Goal: Entertainment & Leisure: Consume media (video, audio)

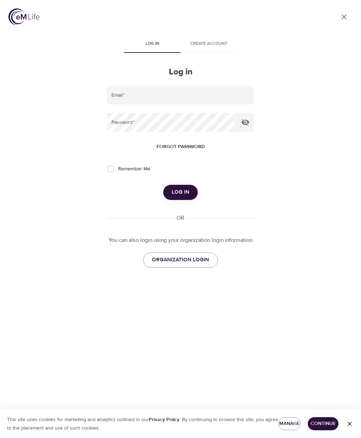
click at [156, 98] on input "email" at bounding box center [180, 95] width 147 height 19
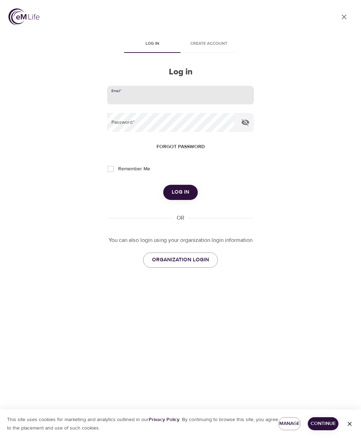
type input "[EMAIL_ADDRESS][PERSON_NAME][DOMAIN_NAME]"
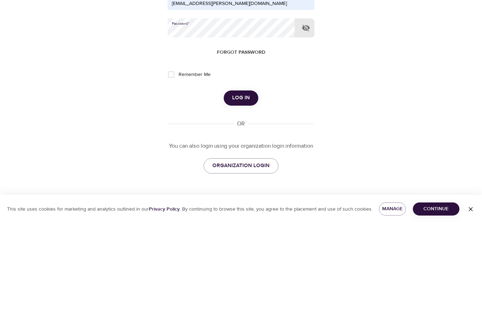
click at [174, 162] on input "Remember Me" at bounding box center [171, 169] width 15 height 15
checkbox input "true"
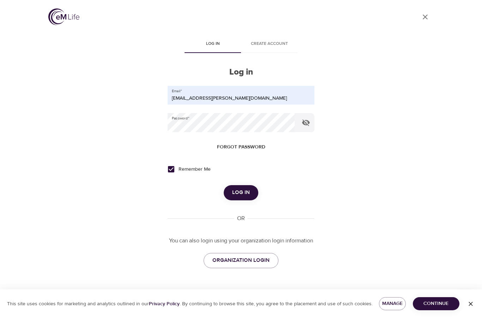
click at [246, 188] on span "Log in" at bounding box center [241, 192] width 18 height 9
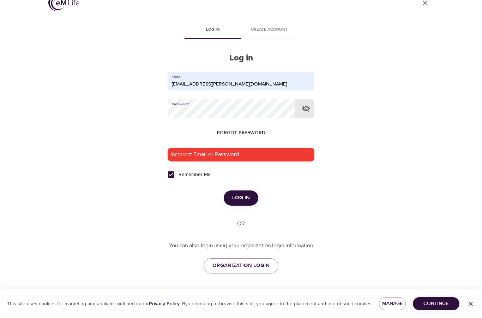
click at [306, 104] on icon "button" at bounding box center [306, 108] width 8 height 8
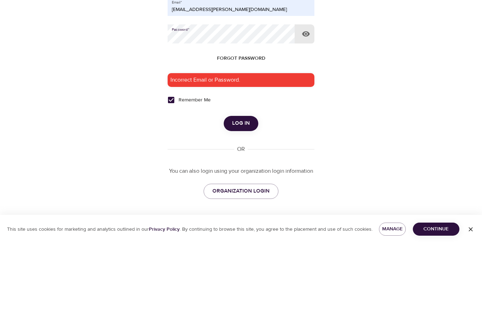
click at [244, 193] on span "Log in" at bounding box center [241, 197] width 18 height 9
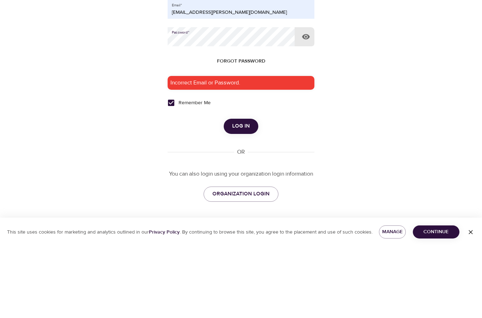
click at [254, 128] on span "Forgot password" at bounding box center [241, 132] width 48 height 9
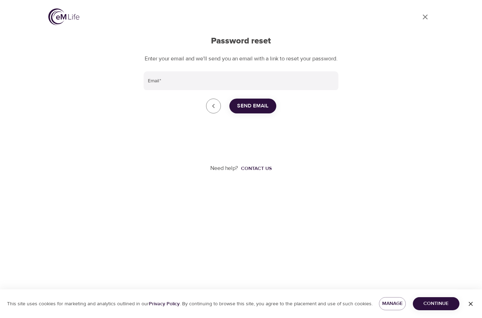
click at [179, 71] on input "Email   *" at bounding box center [241, 80] width 195 height 19
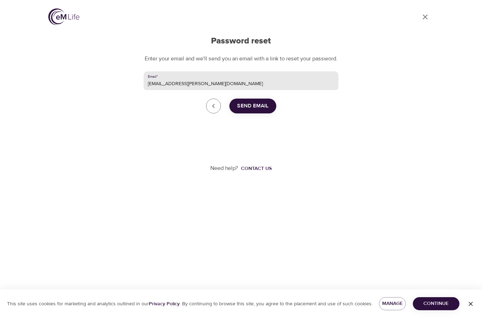
type input "[EMAIL_ADDRESS][PERSON_NAME][DOMAIN_NAME]"
click at [262, 98] on button "Send Email" at bounding box center [252, 105] width 47 height 15
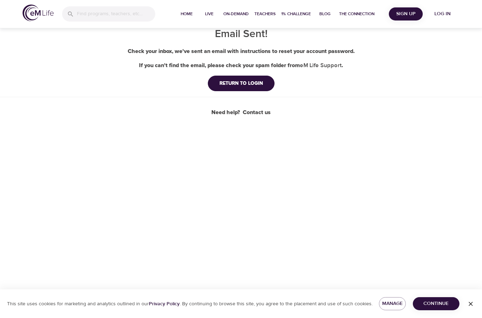
click at [361, 242] on div "Home Live On-Demand Teachers 1% Challenge Blog The Connection Sign Up Log in Em…" at bounding box center [241, 159] width 482 height 318
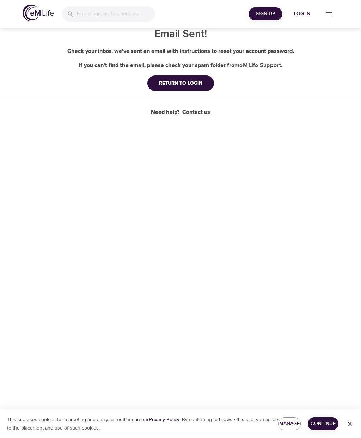
click at [194, 85] on div "RETURN TO LOGIN" at bounding box center [180, 83] width 55 height 7
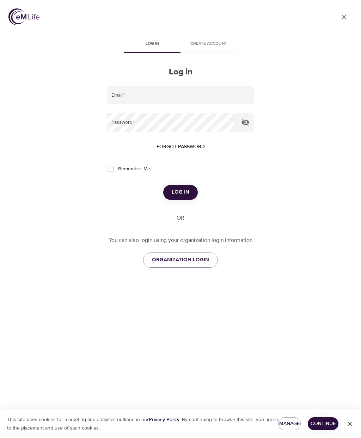
click at [141, 94] on input "email" at bounding box center [180, 95] width 147 height 19
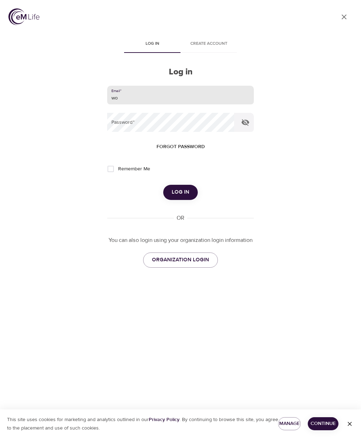
type input "w"
type input "[EMAIL_ADDRESS][PERSON_NAME][DOMAIN_NAME]"
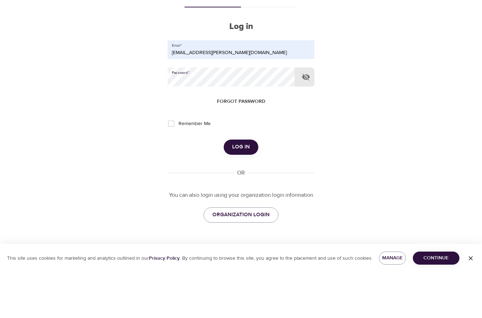
click at [303, 119] on icon "button" at bounding box center [306, 122] width 8 height 7
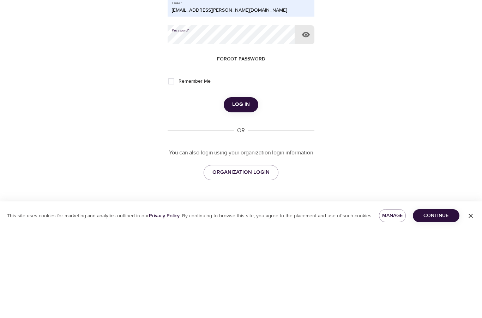
click at [171, 162] on input "Remember Me" at bounding box center [171, 169] width 15 height 15
checkbox input "true"
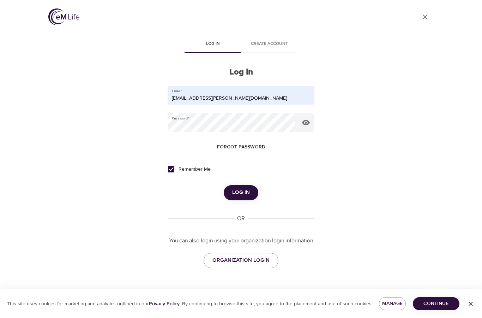
click at [246, 188] on span "Log in" at bounding box center [241, 192] width 18 height 9
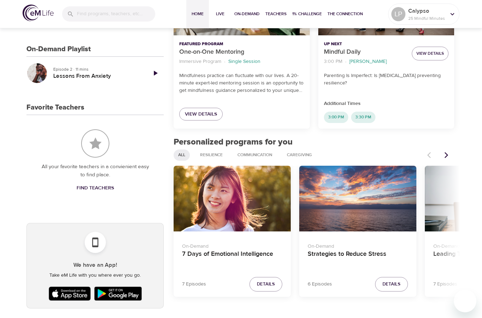
scroll to position [154, 0]
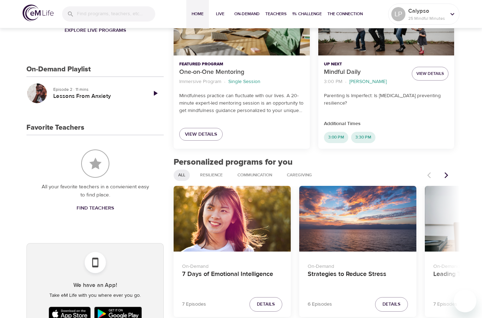
click at [361, 121] on p "Additional Times" at bounding box center [386, 123] width 125 height 7
click at [361, 229] on div "Strategies to Reduce Stress" at bounding box center [357, 219] width 117 height 66
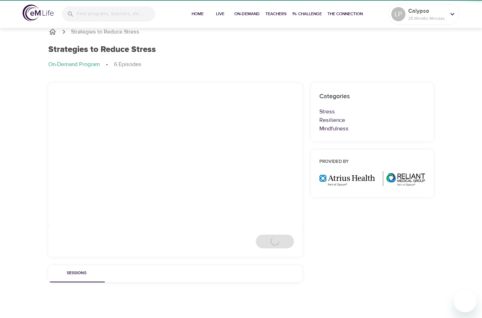
scroll to position [28, 0]
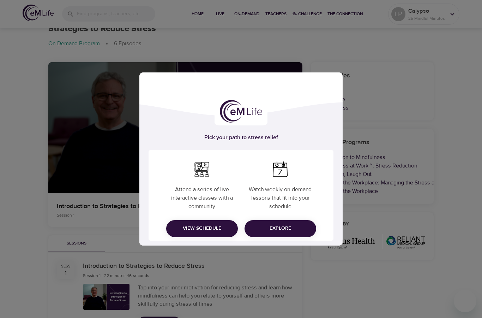
click at [361, 280] on div "Pick your path to stress relief Attend a series of live interactive classes wit…" at bounding box center [241, 159] width 482 height 318
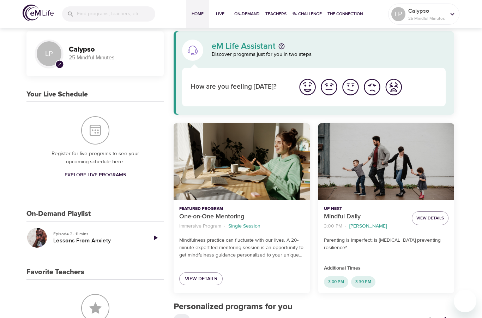
scroll to position [10, 0]
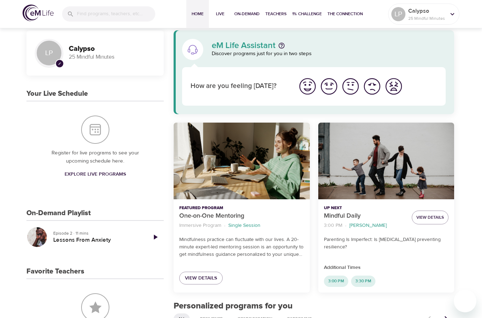
click at [90, 209] on h3 "On-Demand Playlist" at bounding box center [58, 213] width 64 height 8
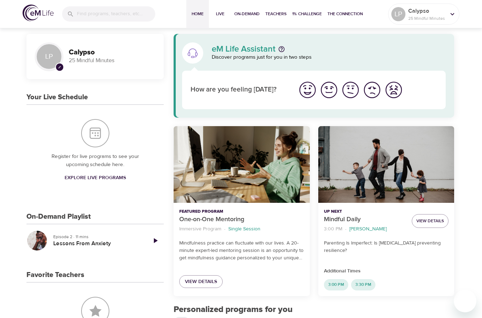
scroll to position [0, 0]
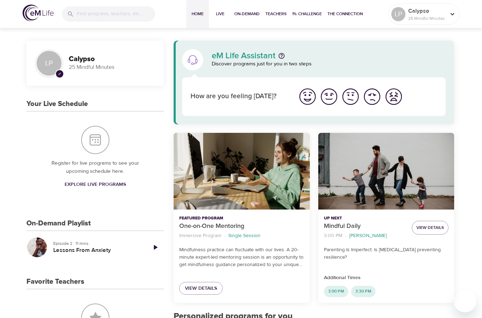
click at [251, 12] on span "On-Demand" at bounding box center [246, 13] width 25 height 7
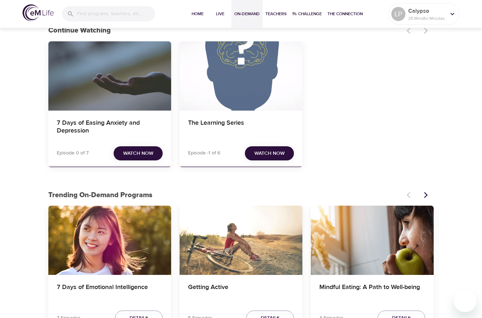
scroll to position [44, 0]
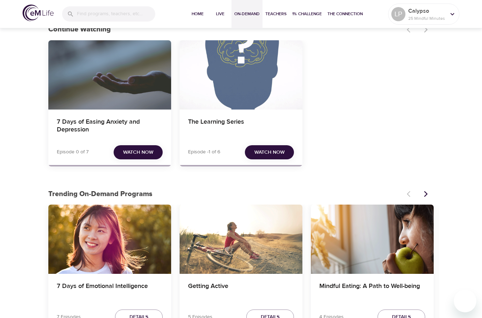
click at [361, 192] on button "Next items" at bounding box center [426, 194] width 16 height 16
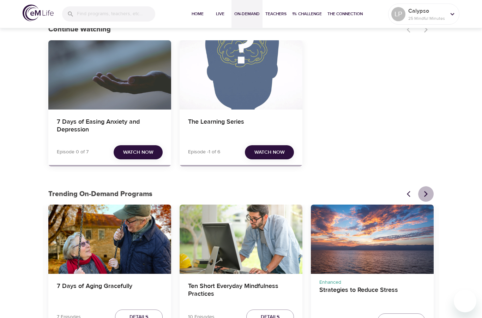
click at [361, 195] on icon "Next items" at bounding box center [425, 193] width 7 height 7
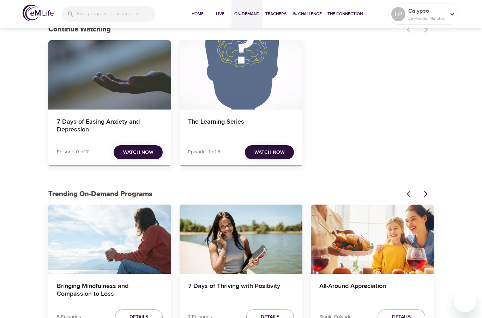
click at [361, 197] on button "Next items" at bounding box center [426, 194] width 16 height 16
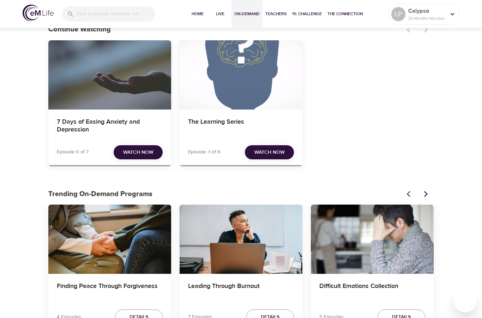
click at [361, 196] on icon "Next items" at bounding box center [425, 193] width 7 height 7
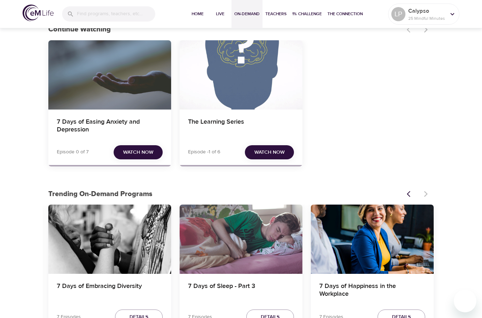
click at [361, 196] on icon "Previous items" at bounding box center [410, 193] width 7 height 7
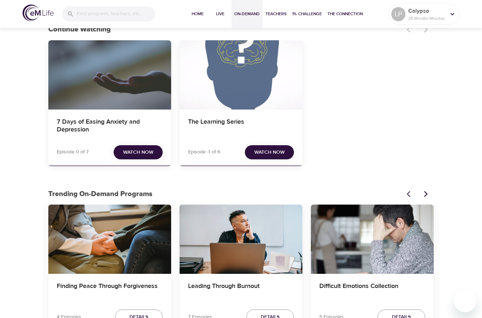
click at [361, 196] on button "Previous items" at bounding box center [411, 194] width 16 height 16
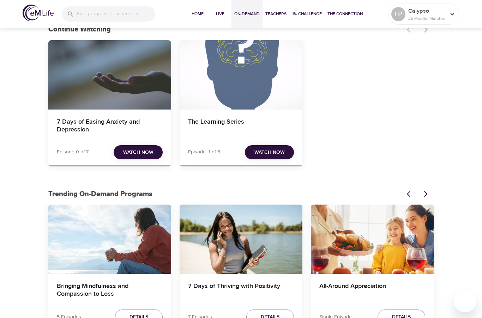
click at [361, 196] on icon "Previous items" at bounding box center [410, 193] width 7 height 7
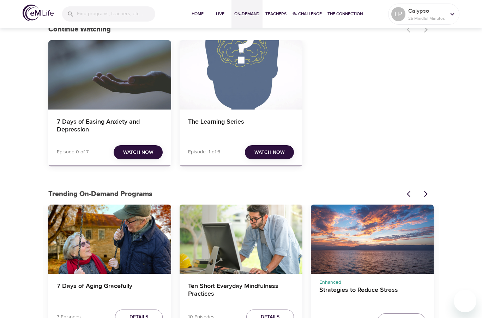
click at [252, 260] on div "Ten Short Everyday Mindfulness Practices" at bounding box center [241, 238] width 123 height 69
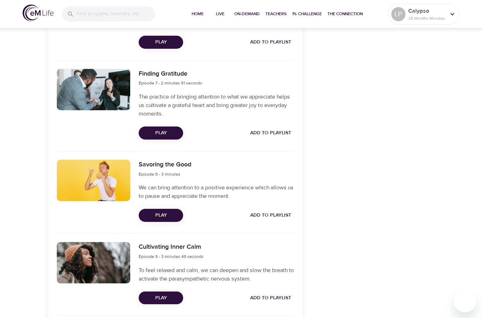
scroll to position [777, 0]
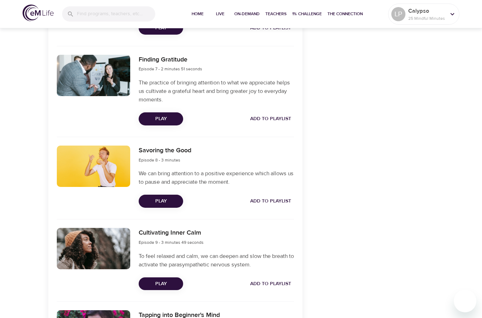
click at [176, 279] on span "Play" at bounding box center [160, 283] width 33 height 9
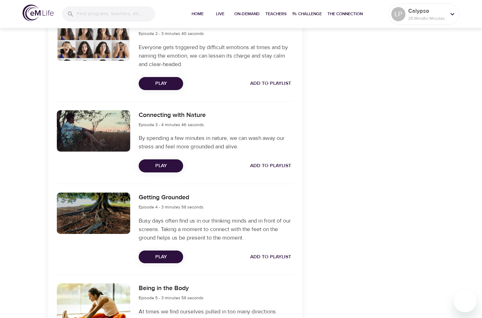
scroll to position [0, 0]
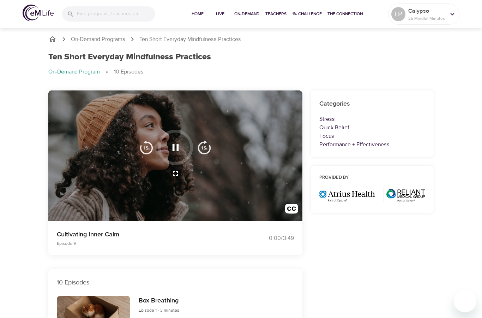
click at [175, 142] on icon "button" at bounding box center [175, 147] width 12 height 12
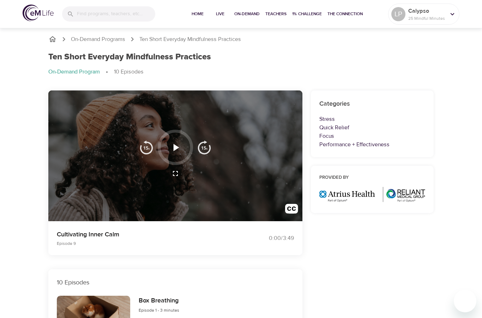
click at [181, 147] on icon "button" at bounding box center [175, 147] width 12 height 12
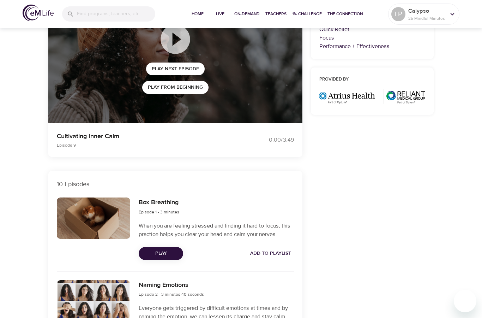
scroll to position [96, 0]
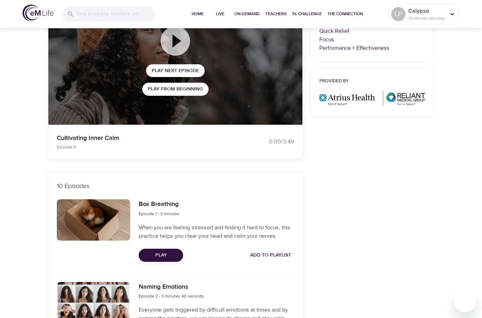
click at [198, 72] on span "Play Next Episode" at bounding box center [175, 70] width 47 height 9
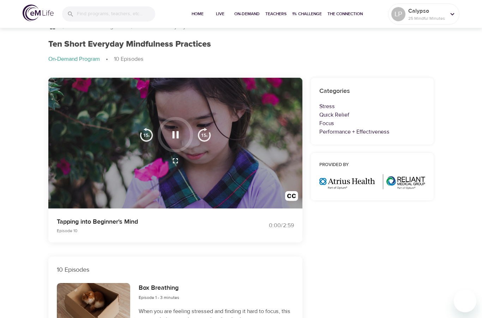
scroll to position [15, 0]
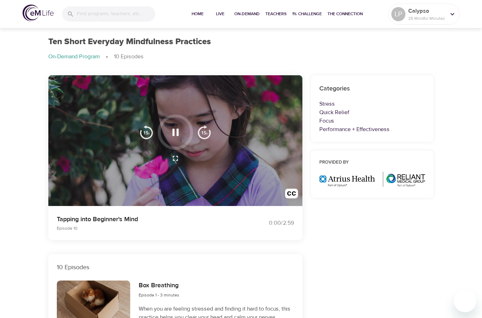
click at [177, 130] on icon "button" at bounding box center [175, 131] width 6 height 7
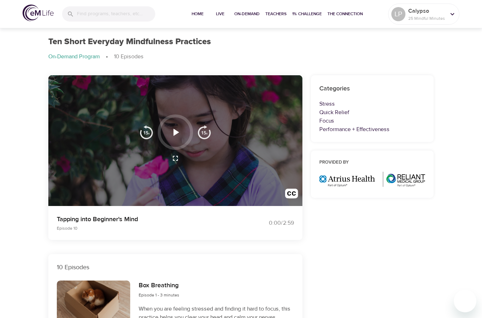
click at [178, 131] on icon "button" at bounding box center [176, 131] width 6 height 7
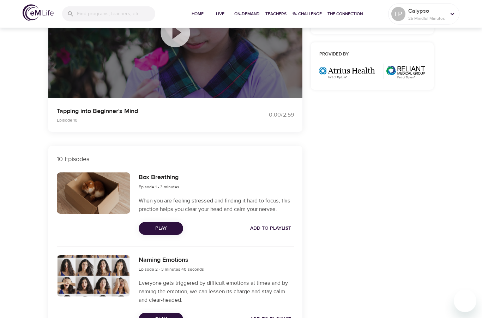
scroll to position [122, 0]
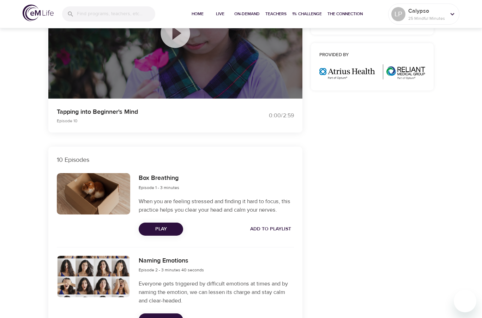
click at [177, 230] on span "Play" at bounding box center [160, 228] width 33 height 9
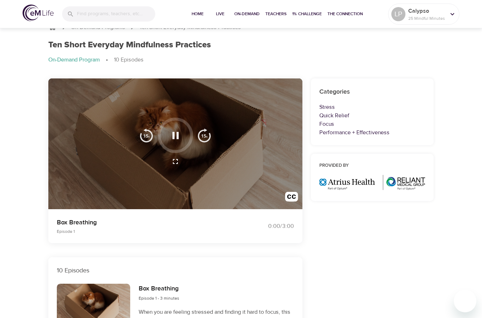
scroll to position [0, 0]
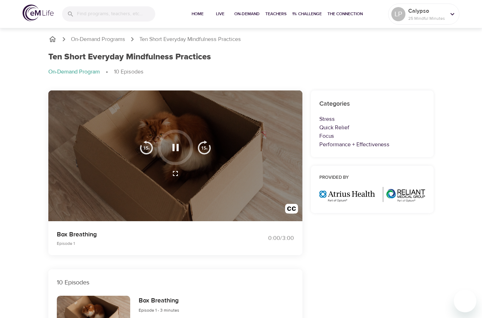
click at [175, 150] on icon "button" at bounding box center [175, 147] width 12 height 12
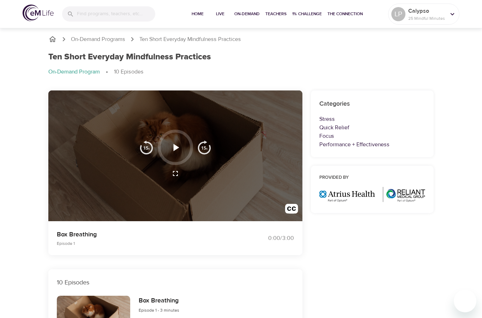
click at [181, 148] on icon "button" at bounding box center [175, 147] width 12 height 12
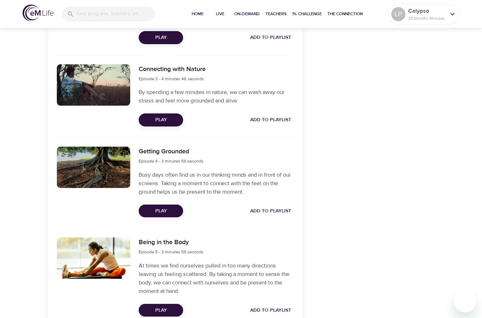
scroll to position [392, 0]
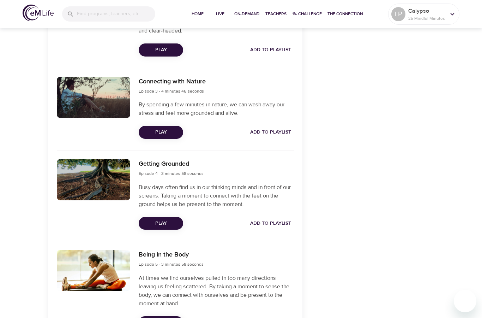
click at [164, 219] on span "Play" at bounding box center [160, 223] width 33 height 9
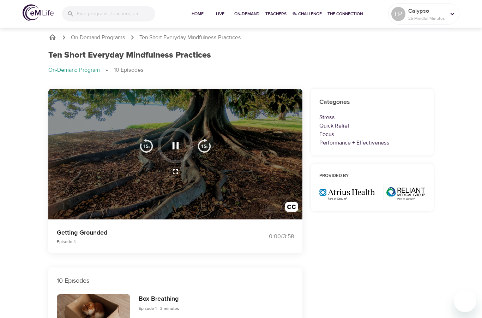
scroll to position [0, 0]
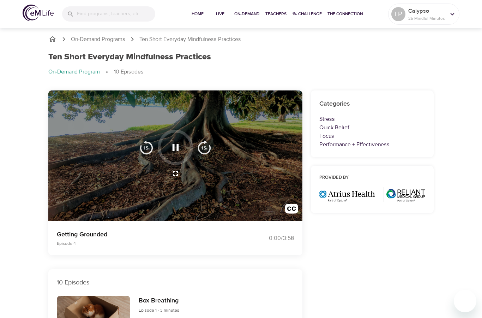
click at [173, 145] on icon "button" at bounding box center [175, 147] width 6 height 7
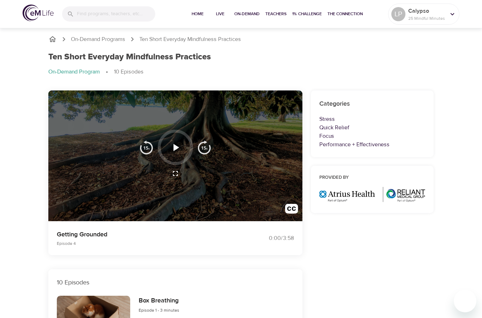
click at [177, 144] on icon "button" at bounding box center [175, 147] width 12 height 12
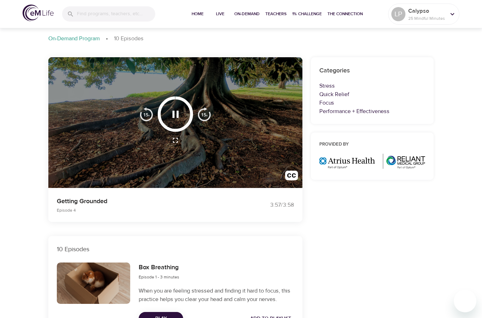
scroll to position [34, 0]
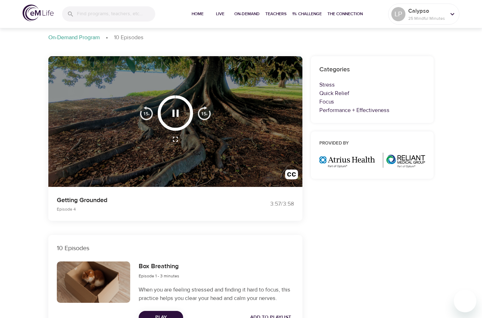
click at [255, 173] on div at bounding box center [175, 121] width 254 height 131
click at [197, 163] on div at bounding box center [175, 121] width 254 height 131
click at [191, 120] on div at bounding box center [175, 112] width 35 height 35
click at [171, 111] on icon "button" at bounding box center [175, 113] width 12 height 12
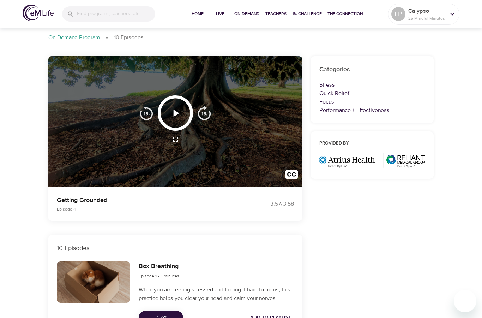
click at [170, 113] on icon "button" at bounding box center [175, 113] width 12 height 12
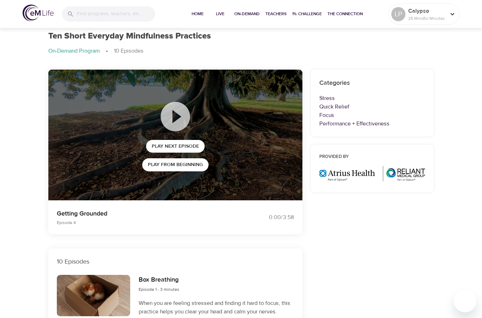
scroll to position [20, 0]
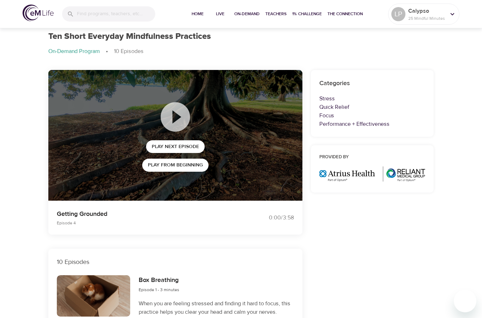
click at [283, 187] on div "Play Next Episode Play from beginning" at bounding box center [175, 135] width 254 height 131
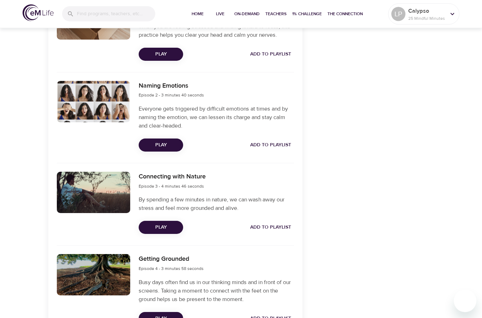
scroll to position [298, 0]
